Goal: Task Accomplishment & Management: Use online tool/utility

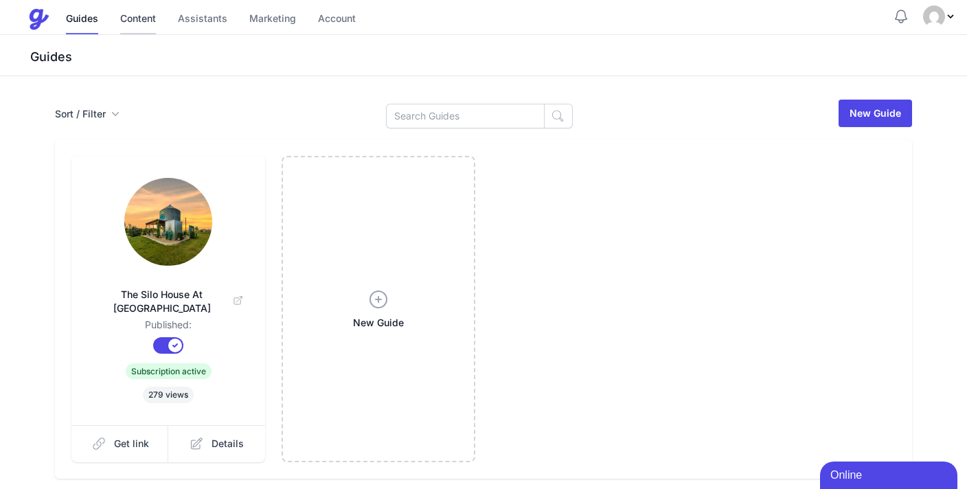
click at [156, 25] on link "Content" at bounding box center [138, 20] width 36 height 30
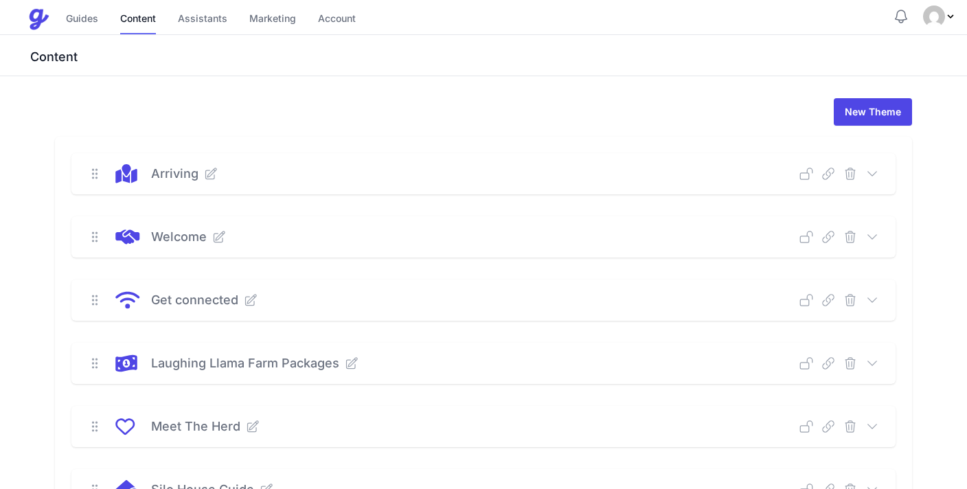
click at [923, 19] on img "Profile Menu" at bounding box center [934, 16] width 22 height 22
click at [735, 112] on div "New Theme Arriving Deep Link Select a guide and copy the deep link to send to g…" at bounding box center [483, 438] width 967 height 725
click at [98, 19] on link "Guides" at bounding box center [82, 20] width 32 height 30
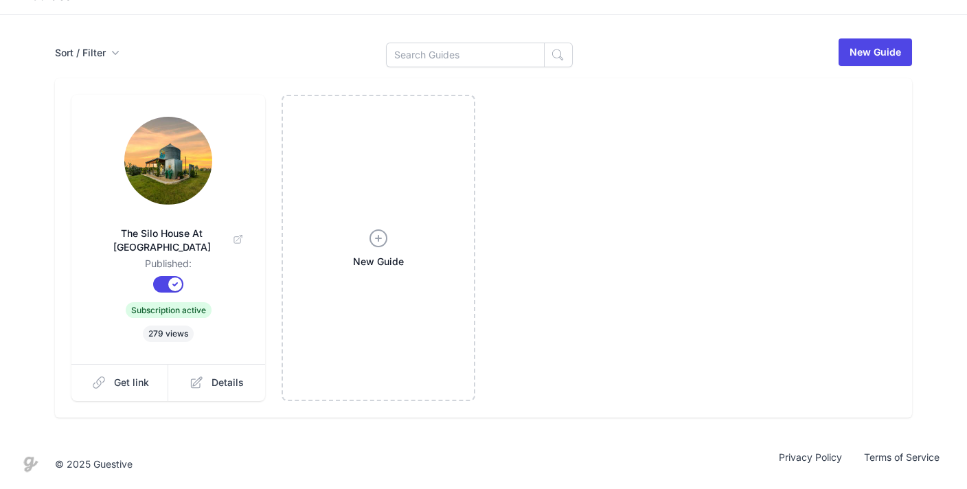
scroll to position [208, 0]
click at [201, 376] on icon at bounding box center [197, 383] width 14 height 14
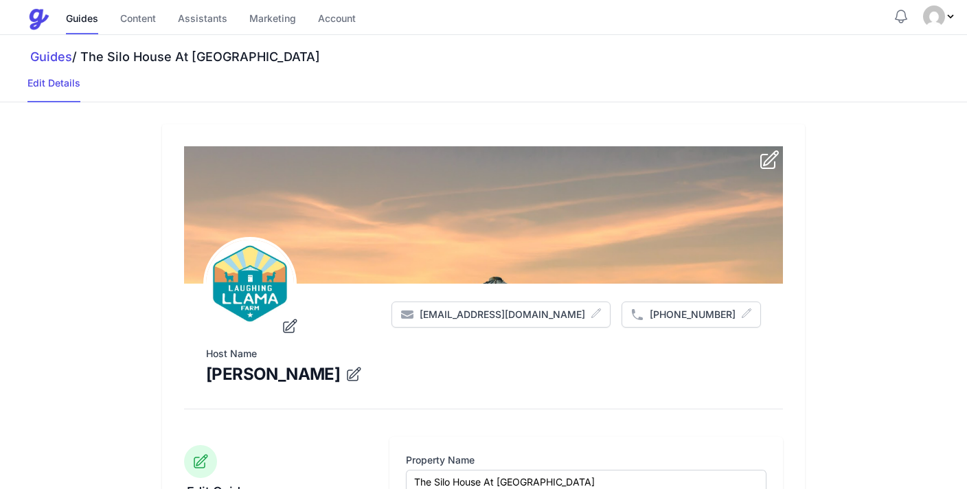
click at [758, 171] on icon "submit" at bounding box center [769, 160] width 22 height 22
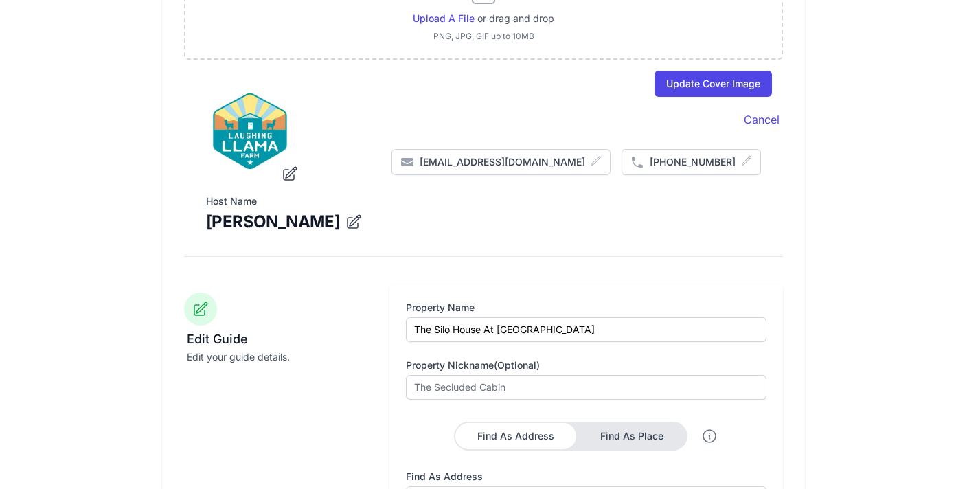
scroll to position [205, 0]
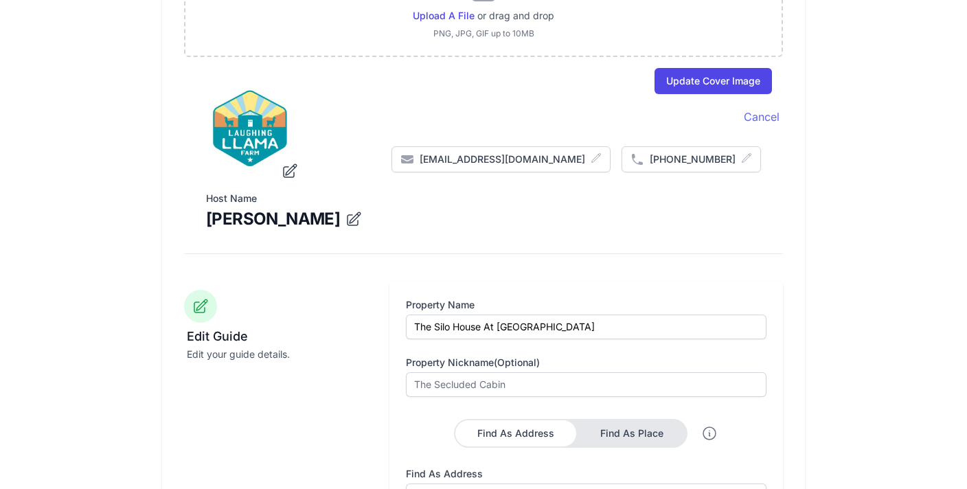
click at [752, 125] on link "Cancel" at bounding box center [762, 117] width 36 height 16
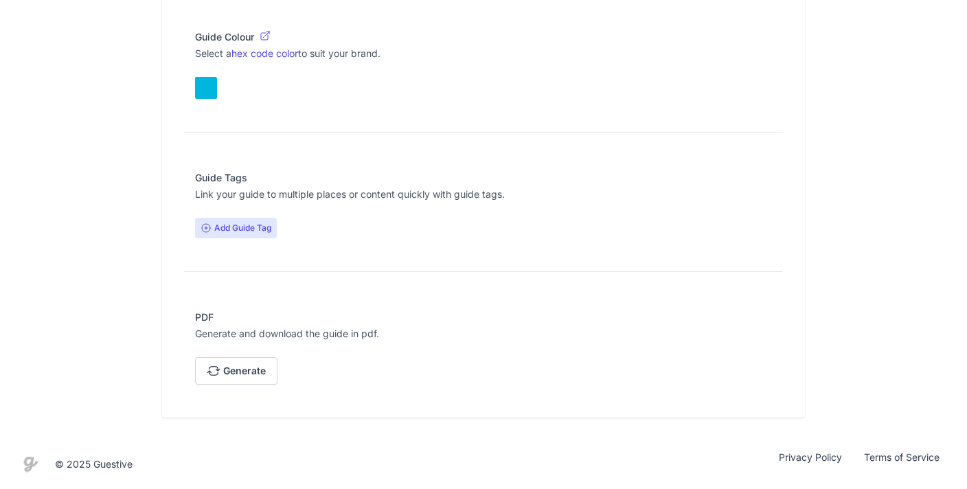
scroll to position [1445, 0]
click at [266, 357] on span "Generate" at bounding box center [244, 370] width 43 height 27
click at [266, 357] on span "Download" at bounding box center [247, 370] width 48 height 27
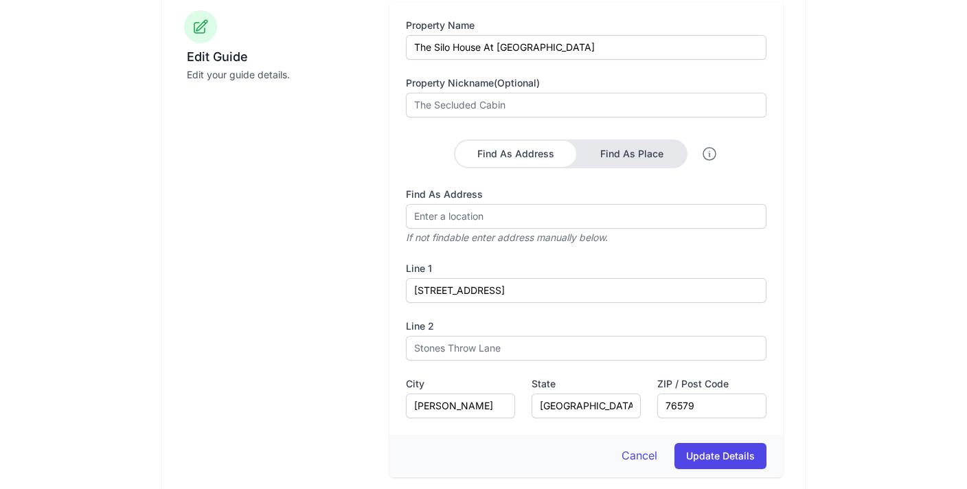
scroll to position [436, 0]
click at [621, 166] on button "Find As Place" at bounding box center [632, 153] width 109 height 26
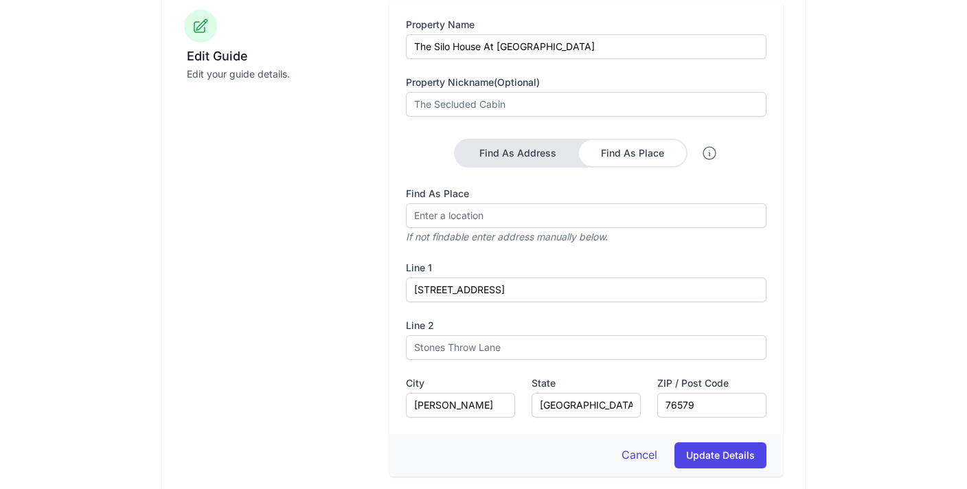
click at [513, 166] on button "Find As Address" at bounding box center [518, 153] width 122 height 26
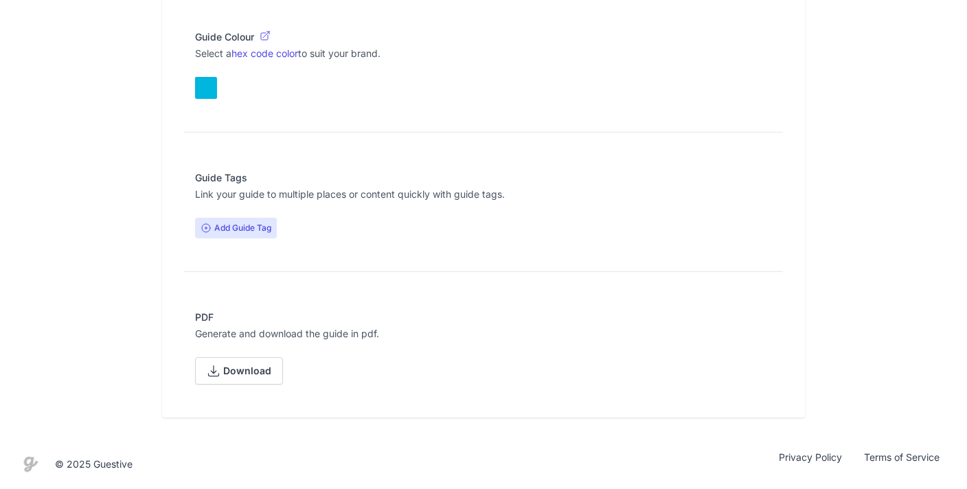
scroll to position [1445, 0]
